Goal: Task Accomplishment & Management: Use online tool/utility

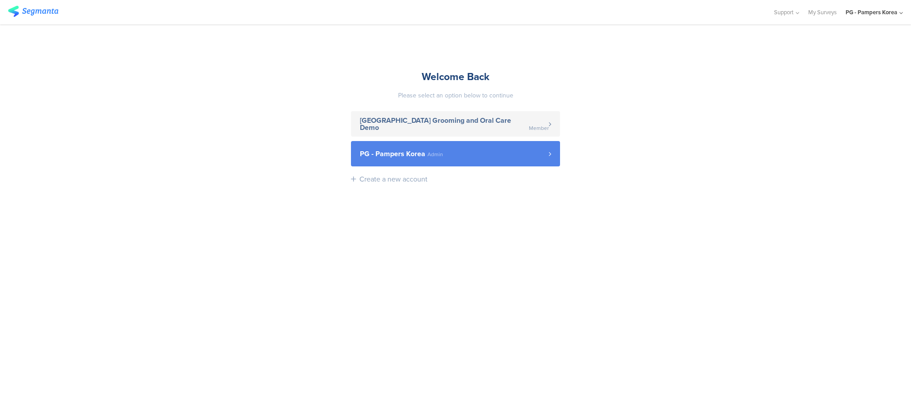
click at [382, 161] on link "PG - Pampers Korea Admin" at bounding box center [455, 153] width 209 height 25
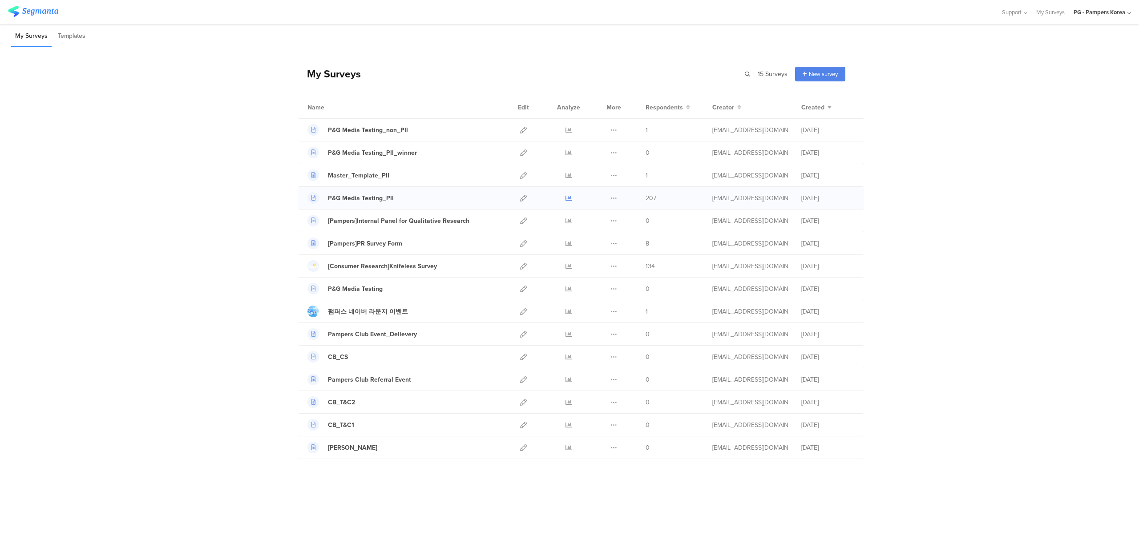
click at [568, 200] on icon at bounding box center [569, 198] width 7 height 7
click at [523, 129] on icon at bounding box center [523, 130] width 7 height 7
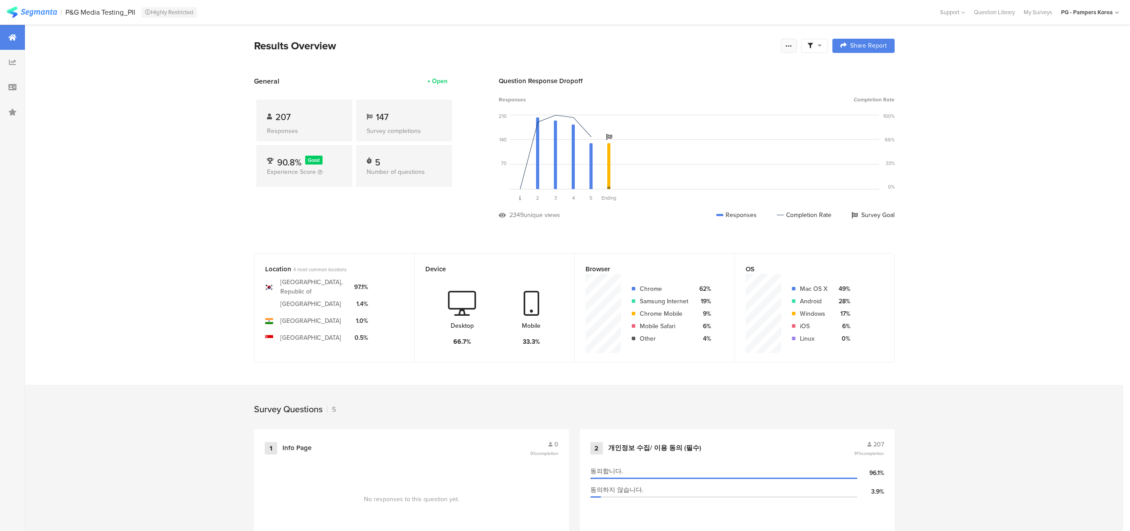
click at [790, 45] on icon at bounding box center [789, 45] width 7 height 7
click at [705, 132] on span "Export Results" at bounding box center [697, 135] width 40 height 9
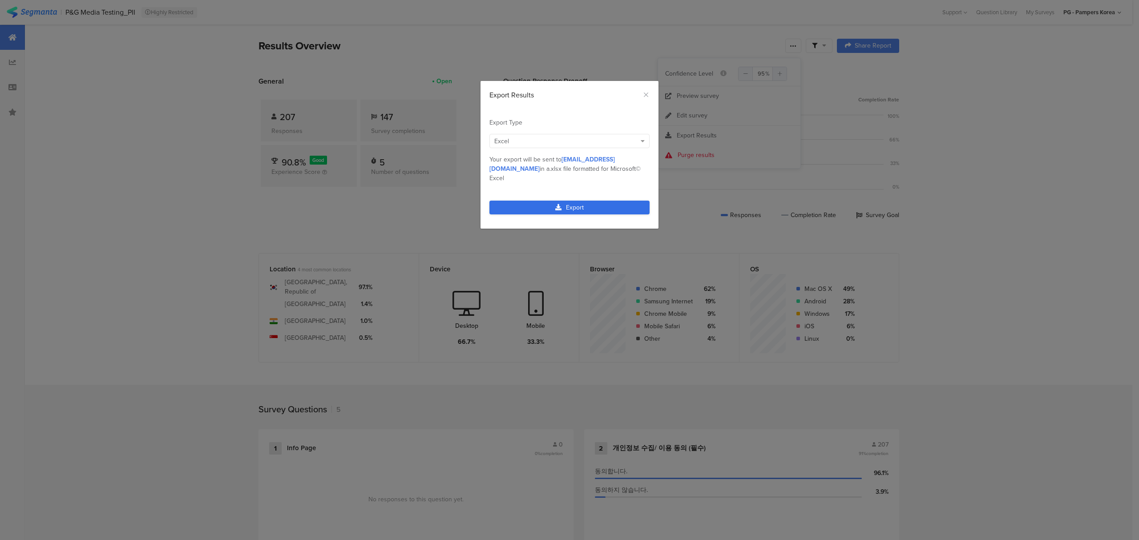
click at [545, 201] on link "Export" at bounding box center [570, 208] width 160 height 14
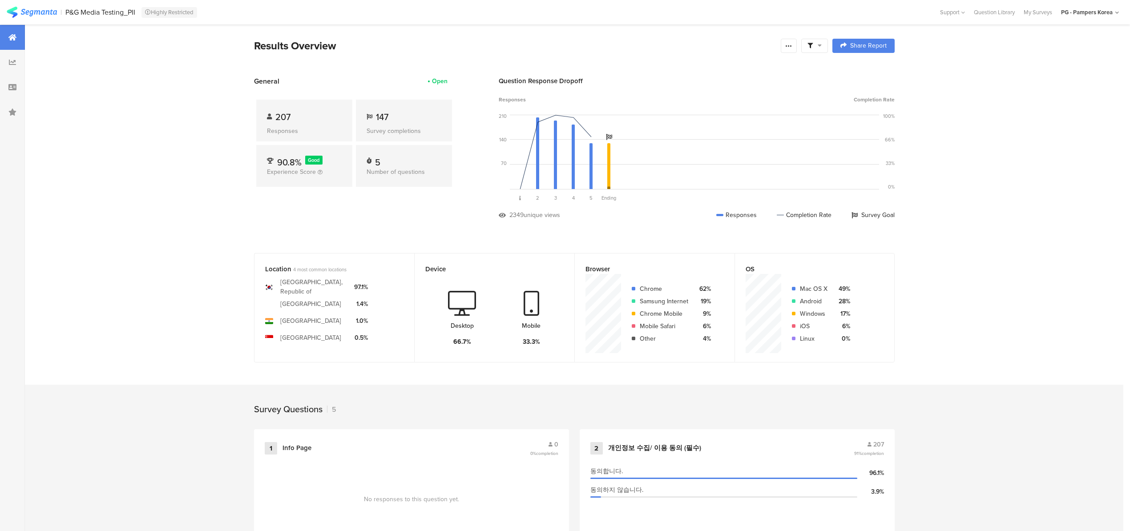
click at [9, 34] on icon at bounding box center [12, 37] width 8 height 7
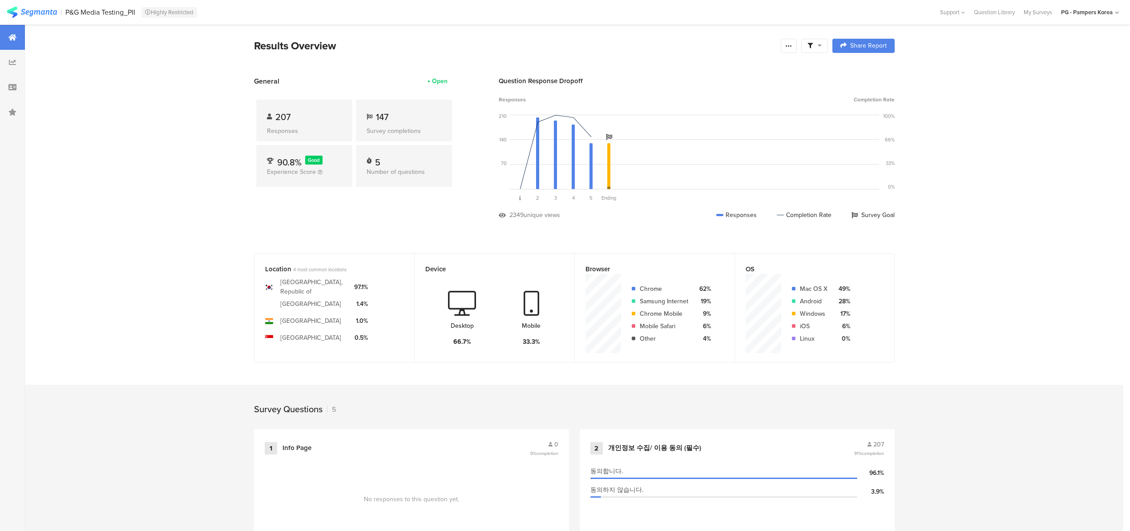
click at [9, 34] on icon at bounding box center [12, 37] width 8 height 7
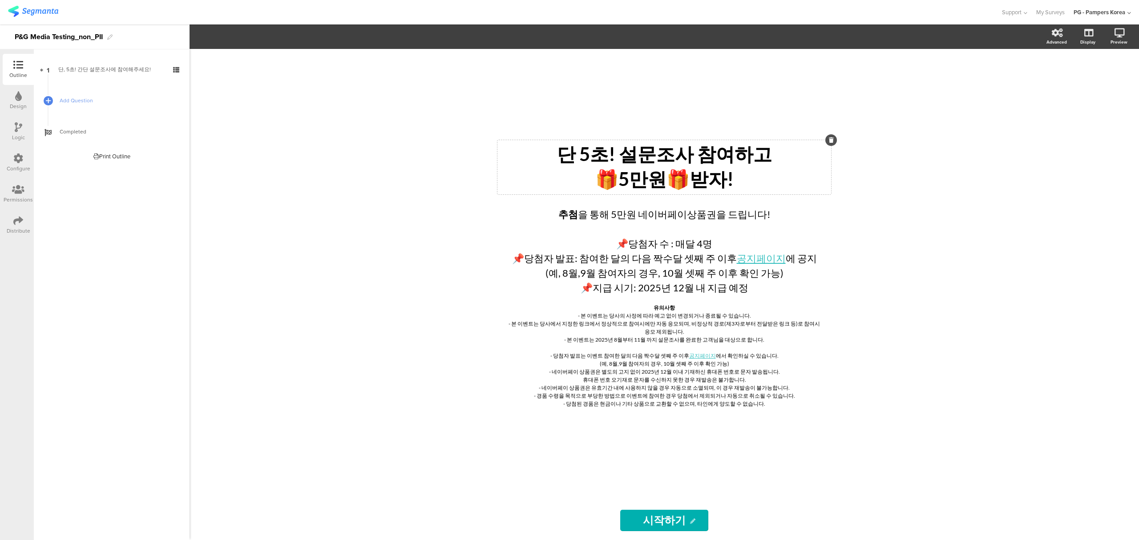
click at [829, 138] on icon at bounding box center [831, 140] width 5 height 5
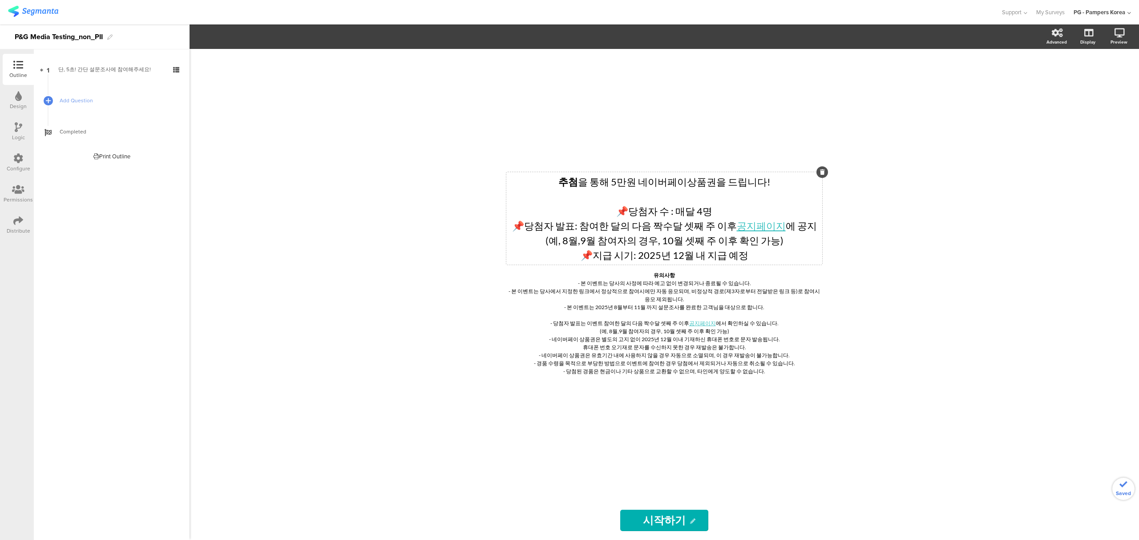
click at [827, 173] on div at bounding box center [823, 172] width 12 height 12
click at [825, 173] on div at bounding box center [823, 172] width 12 height 12
click at [819, 173] on div at bounding box center [823, 172] width 12 height 12
click at [821, 173] on icon at bounding box center [822, 172] width 5 height 5
click at [821, 173] on div "추첨 을 통해 5만원 네이버페이상품권을 드립니다! 📌당첨자 수 : 매달 4명 📌당첨자 발표: 참여한 달의 다음 짝수달 셋째 주 이후 공지페이지…" at bounding box center [664, 275] width 356 height 452
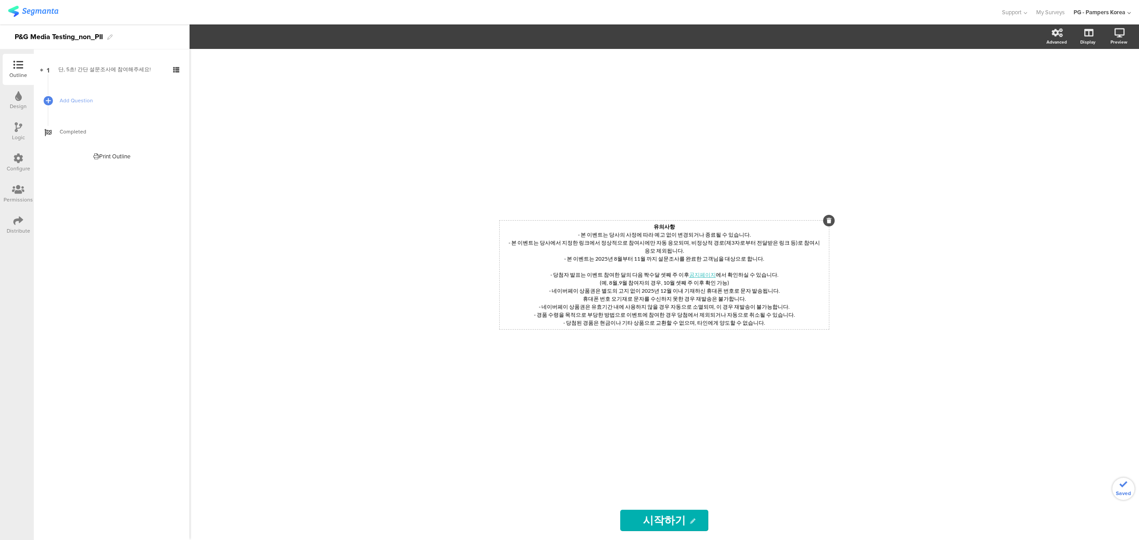
click at [832, 219] on div at bounding box center [829, 221] width 12 height 12
click at [833, 219] on div at bounding box center [829, 221] width 12 height 12
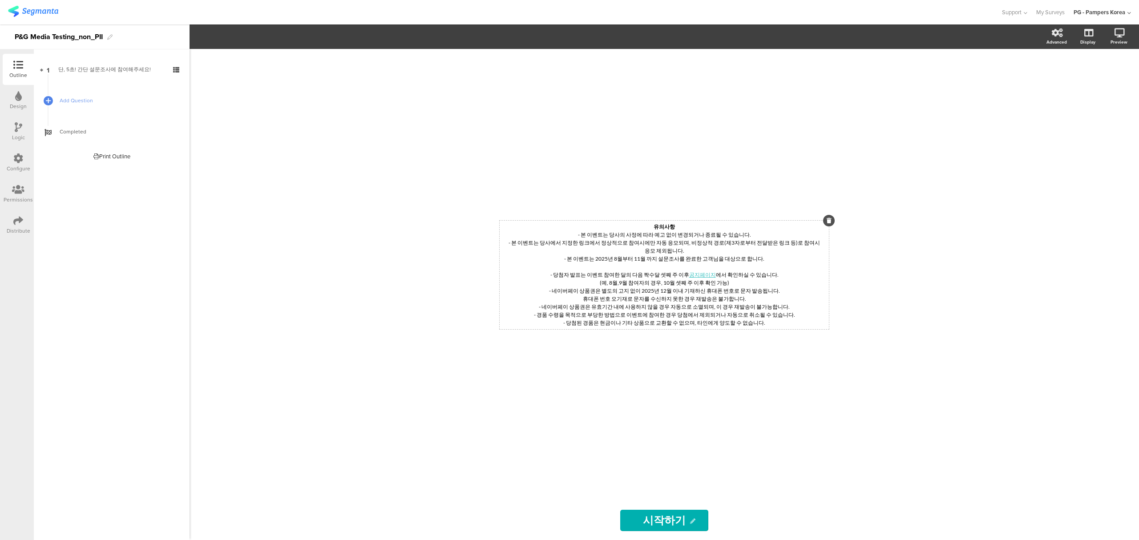
click at [833, 221] on div at bounding box center [829, 221] width 12 height 12
click at [0, 0] on icon at bounding box center [0, 0] width 0 height 0
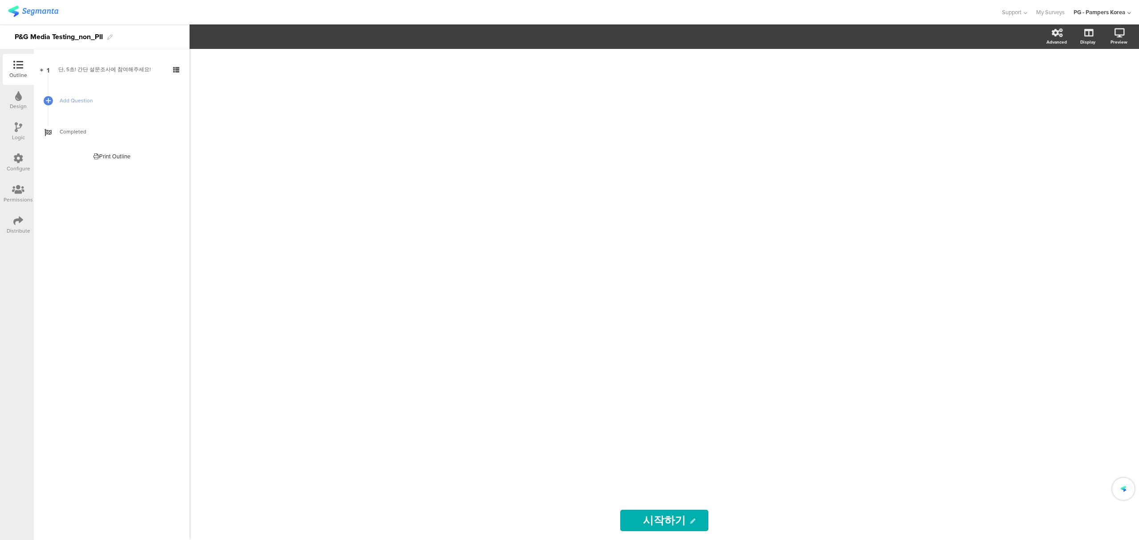
click at [353, 314] on div "시작하기 시작하기" at bounding box center [665, 294] width 950 height 491
click at [21, 232] on div "Distribute" at bounding box center [19, 231] width 24 height 8
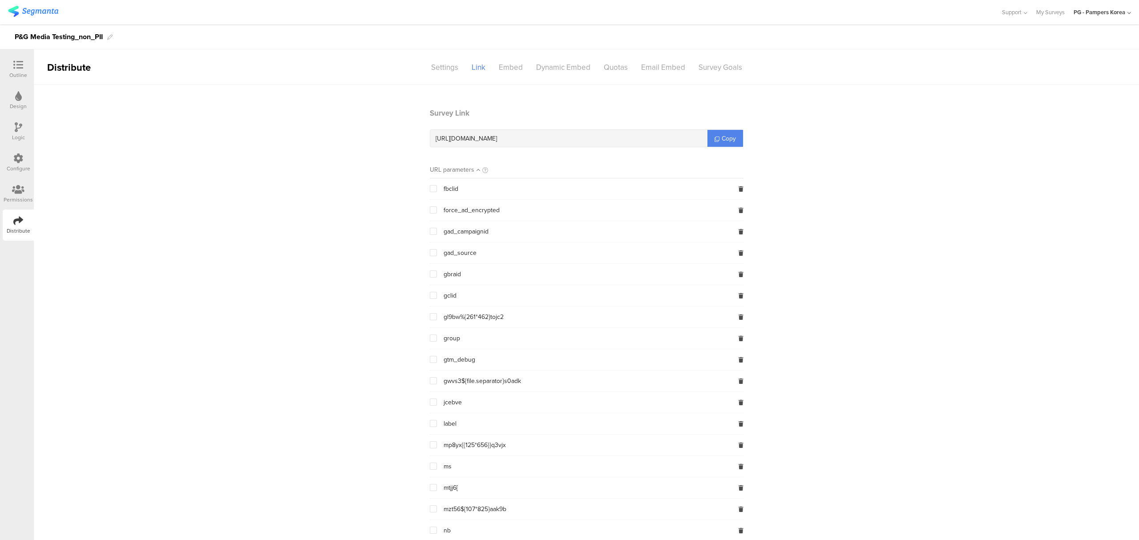
click at [721, 147] on div "https://pgsurveys.segmanta.com/paf746 Copy" at bounding box center [587, 139] width 314 height 18
click at [722, 142] on span "Copy" at bounding box center [729, 138] width 14 height 9
click at [454, 68] on div "Settings" at bounding box center [445, 68] width 41 height 16
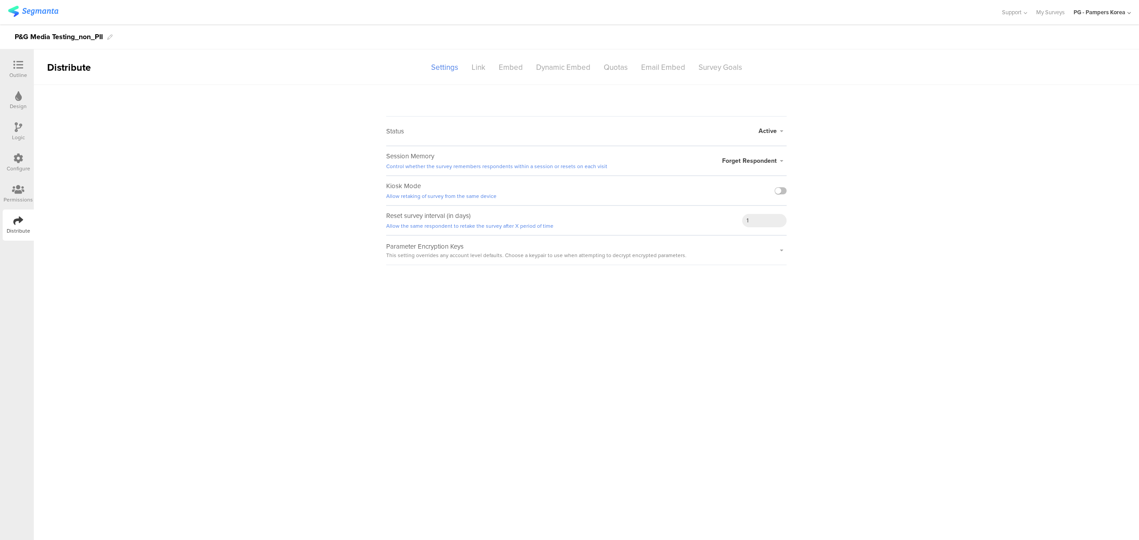
click at [492, 68] on div "Link" at bounding box center [478, 68] width 27 height 16
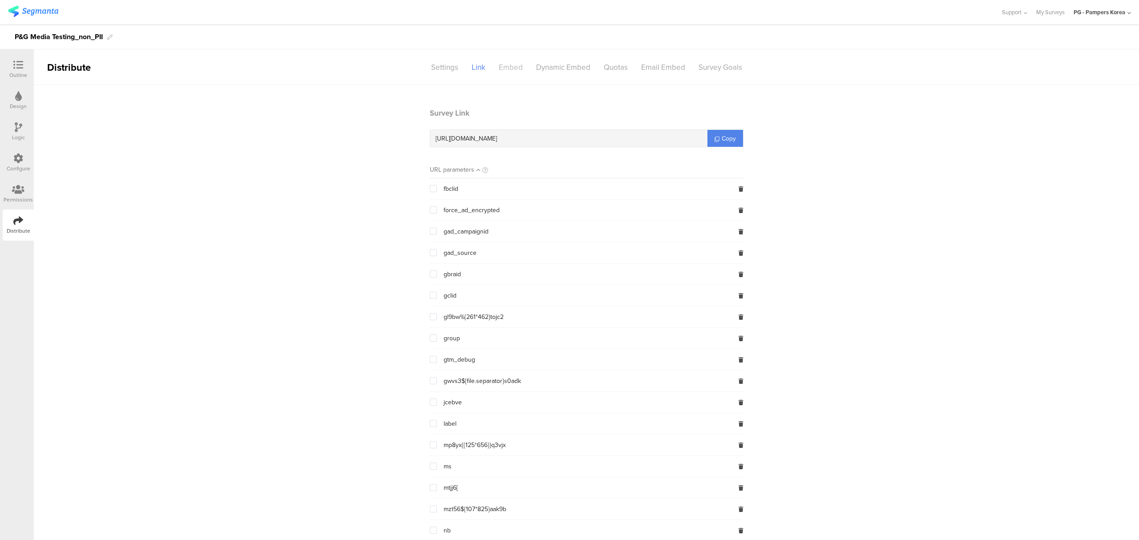
click at [517, 68] on div "Embed" at bounding box center [510, 68] width 37 height 16
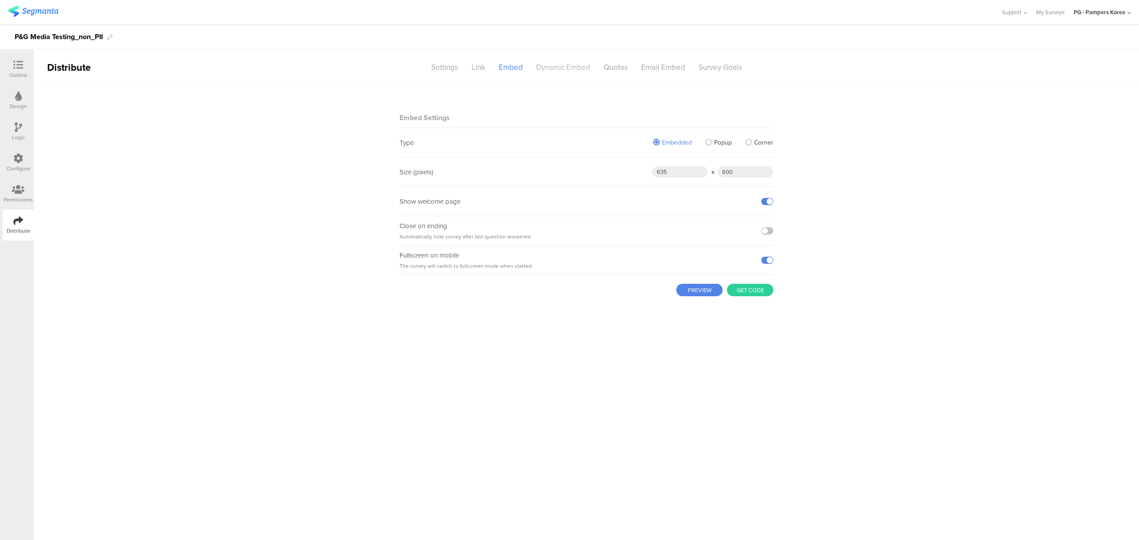
click at [552, 67] on div "Dynamic Embed" at bounding box center [564, 68] width 68 height 16
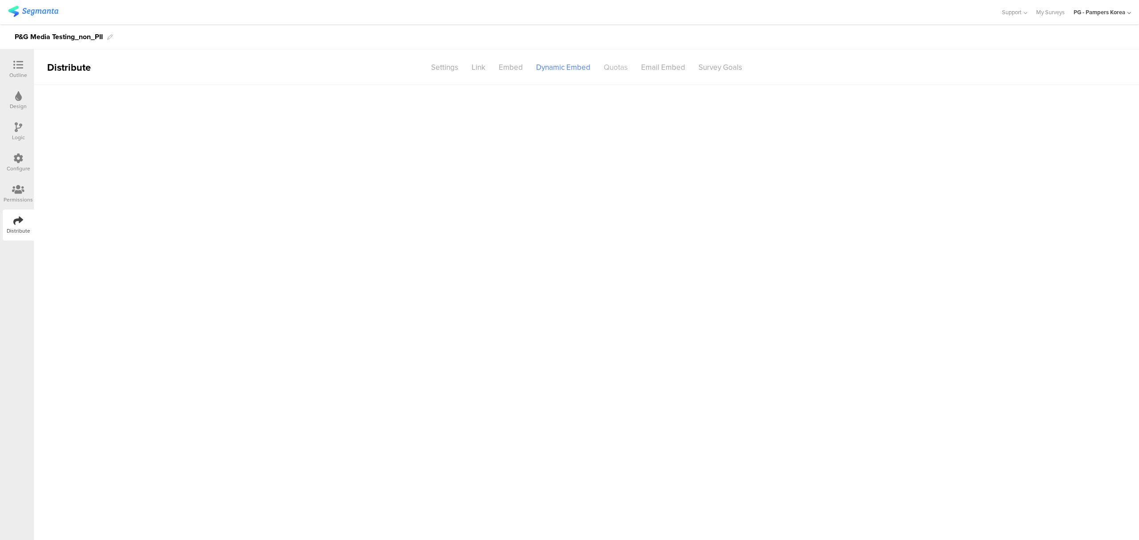
click at [611, 68] on div "Quotas" at bounding box center [615, 68] width 37 height 16
click at [661, 71] on div "Email Embed" at bounding box center [663, 68] width 57 height 16
click at [713, 70] on div "Survey Goals" at bounding box center [720, 68] width 57 height 16
click at [460, 66] on div "Settings" at bounding box center [445, 68] width 41 height 16
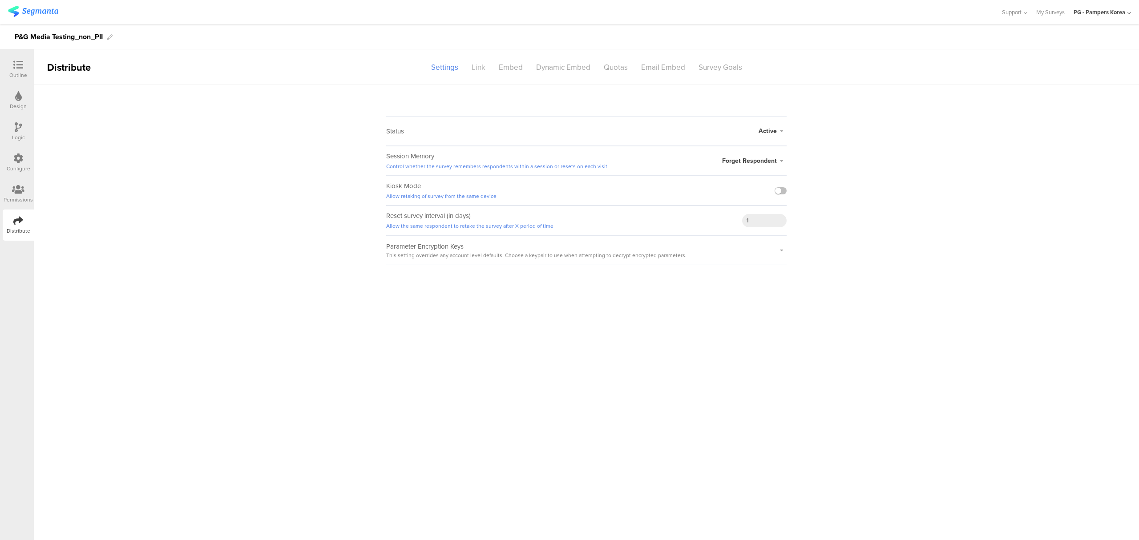
click at [484, 70] on div "Link" at bounding box center [478, 68] width 27 height 16
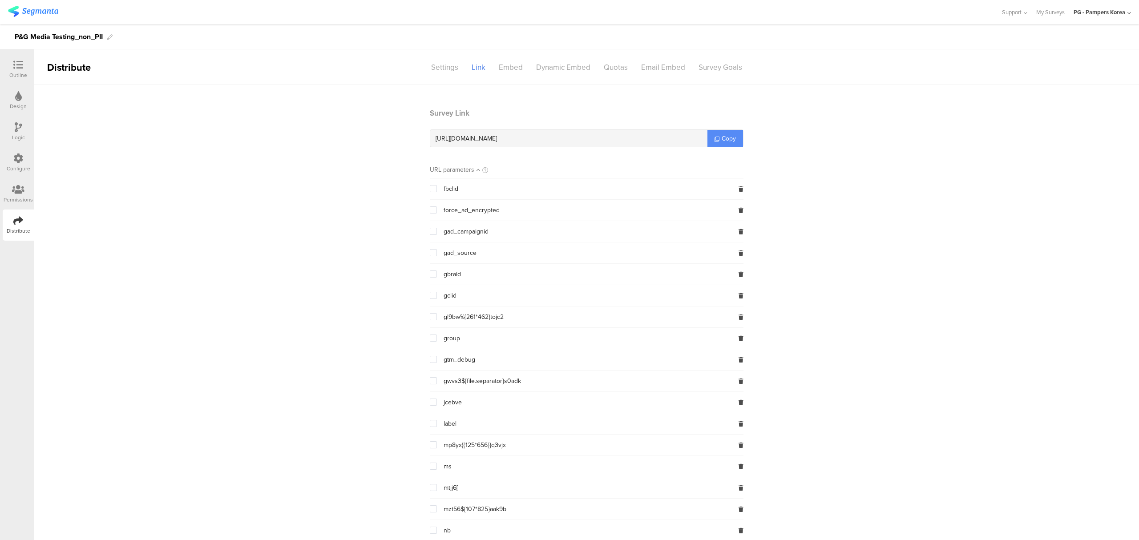
click at [722, 134] on span "Copy" at bounding box center [729, 138] width 14 height 9
click at [723, 132] on link "Copy" at bounding box center [726, 138] width 36 height 17
click at [430, 337] on span at bounding box center [433, 338] width 7 height 7
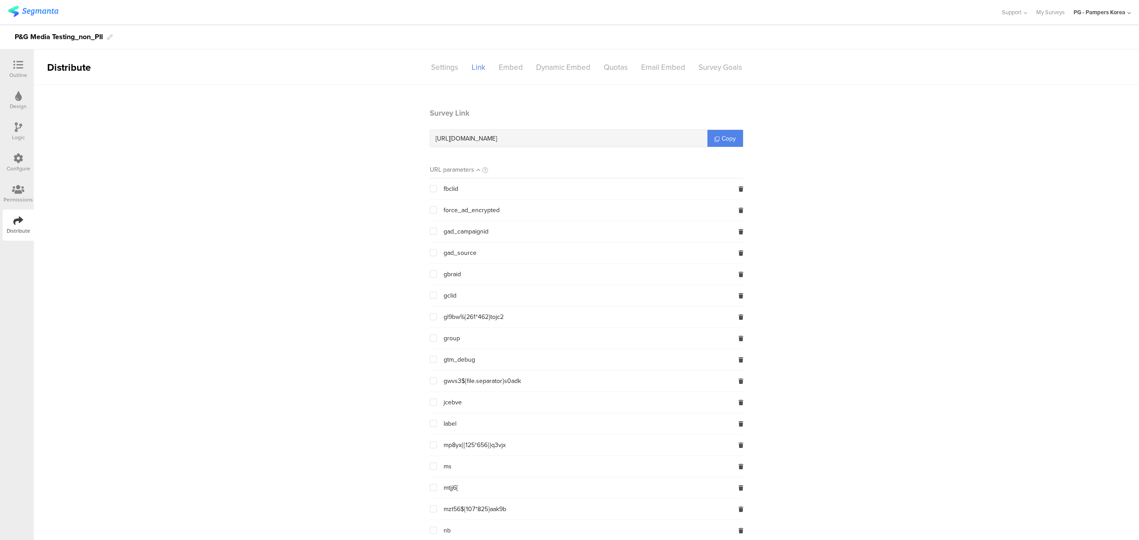
click at [437, 335] on input "checkbox" at bounding box center [437, 335] width 0 height 0
click at [715, 138] on icon at bounding box center [717, 139] width 5 height 5
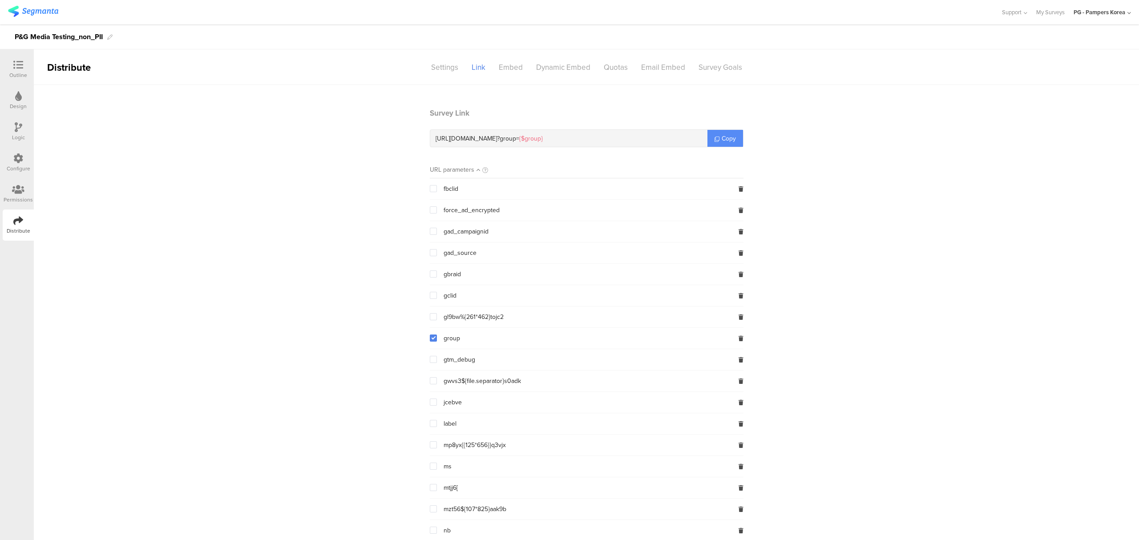
click at [715, 138] on icon at bounding box center [717, 139] width 5 height 5
